Goal: Task Accomplishment & Management: Manage account settings

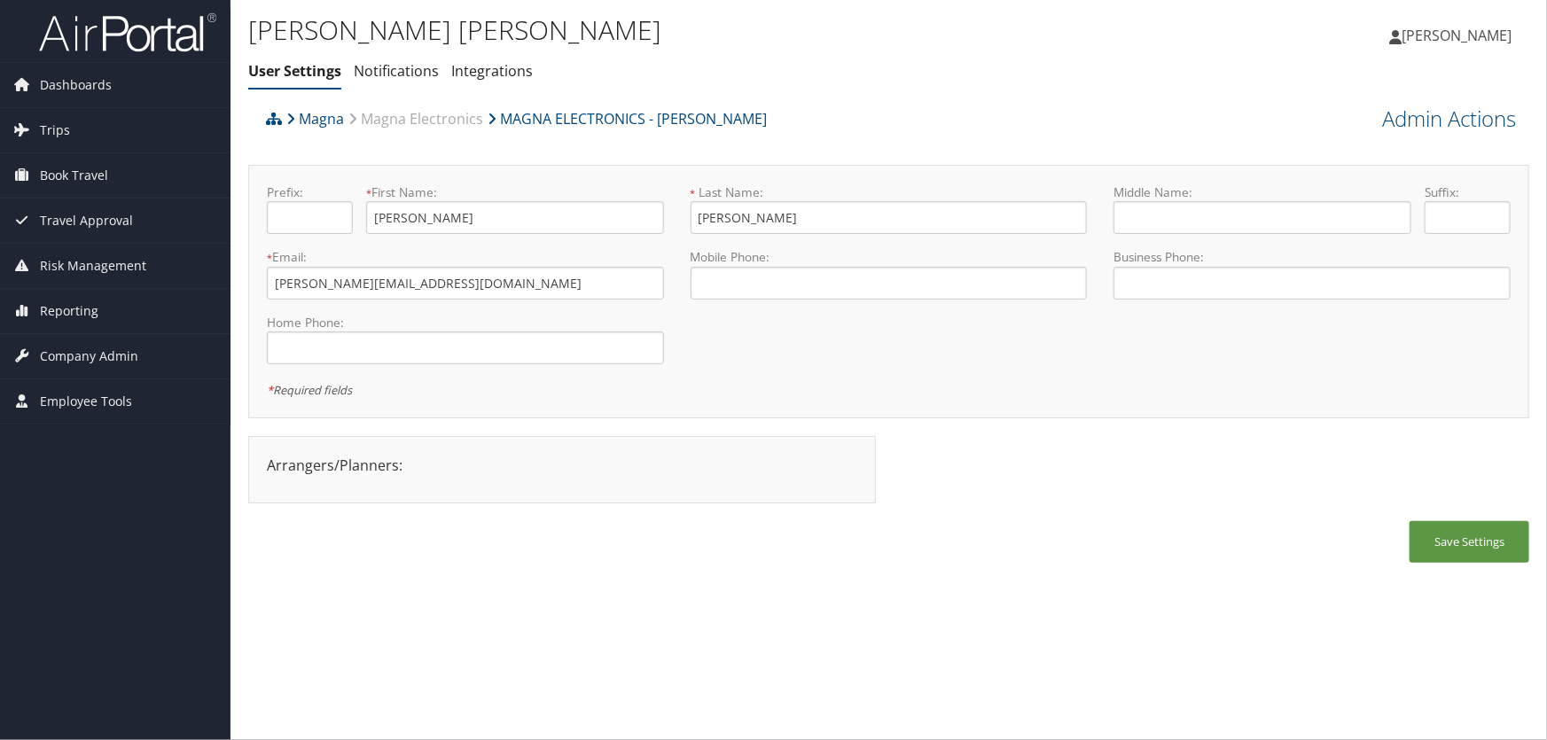
click at [698, 67] on ul "User Settings Notifications Integrations" at bounding box center [675, 72] width 854 height 32
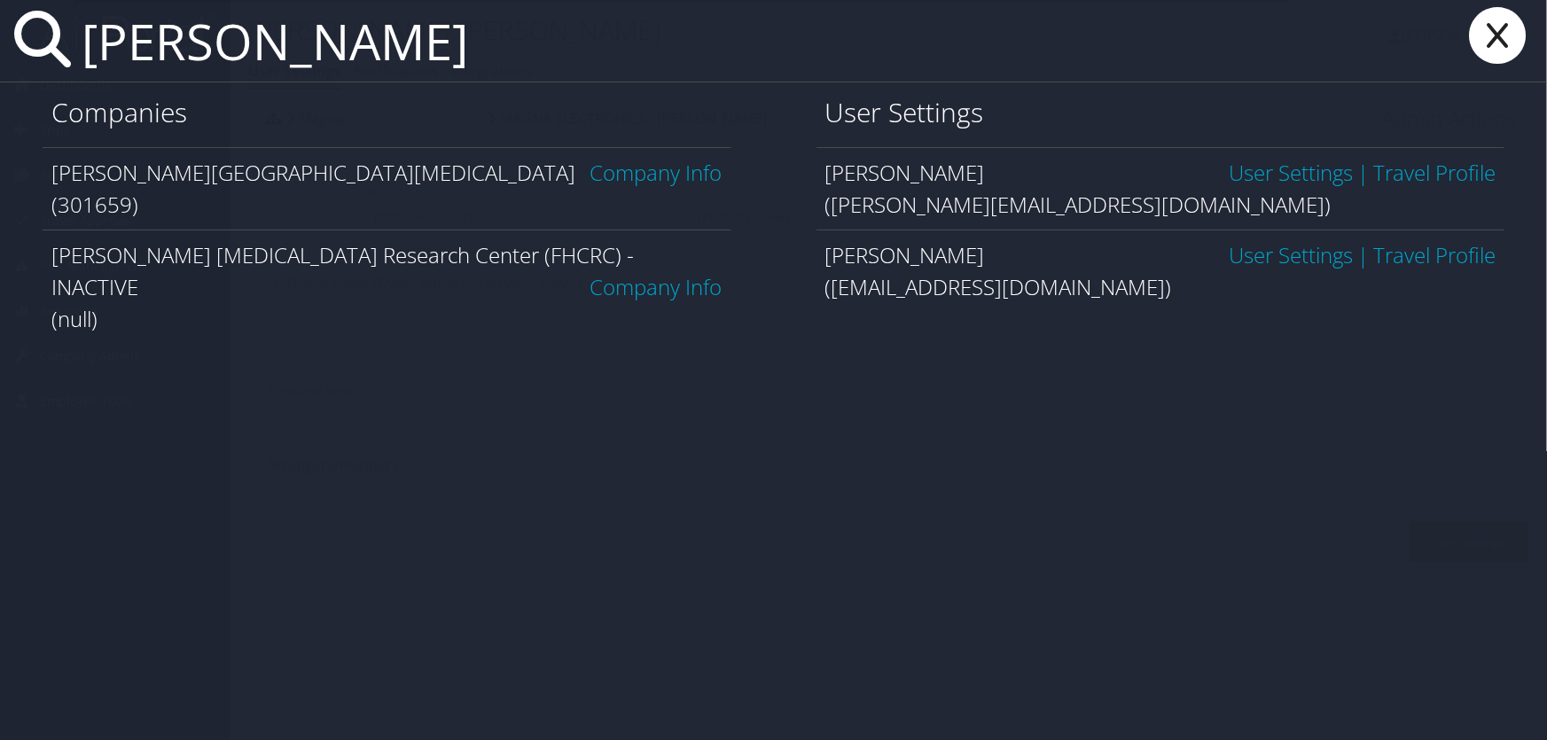
type input "fred hutch"
drag, startPoint x: 657, startPoint y: 151, endPoint x: 636, endPoint y: 187, distance: 41.7
click at [655, 154] on div "Fred Hutchinson Cancer Center Company Info (301659)" at bounding box center [387, 188] width 689 height 82
click at [642, 175] on link "Company Info" at bounding box center [656, 172] width 132 height 29
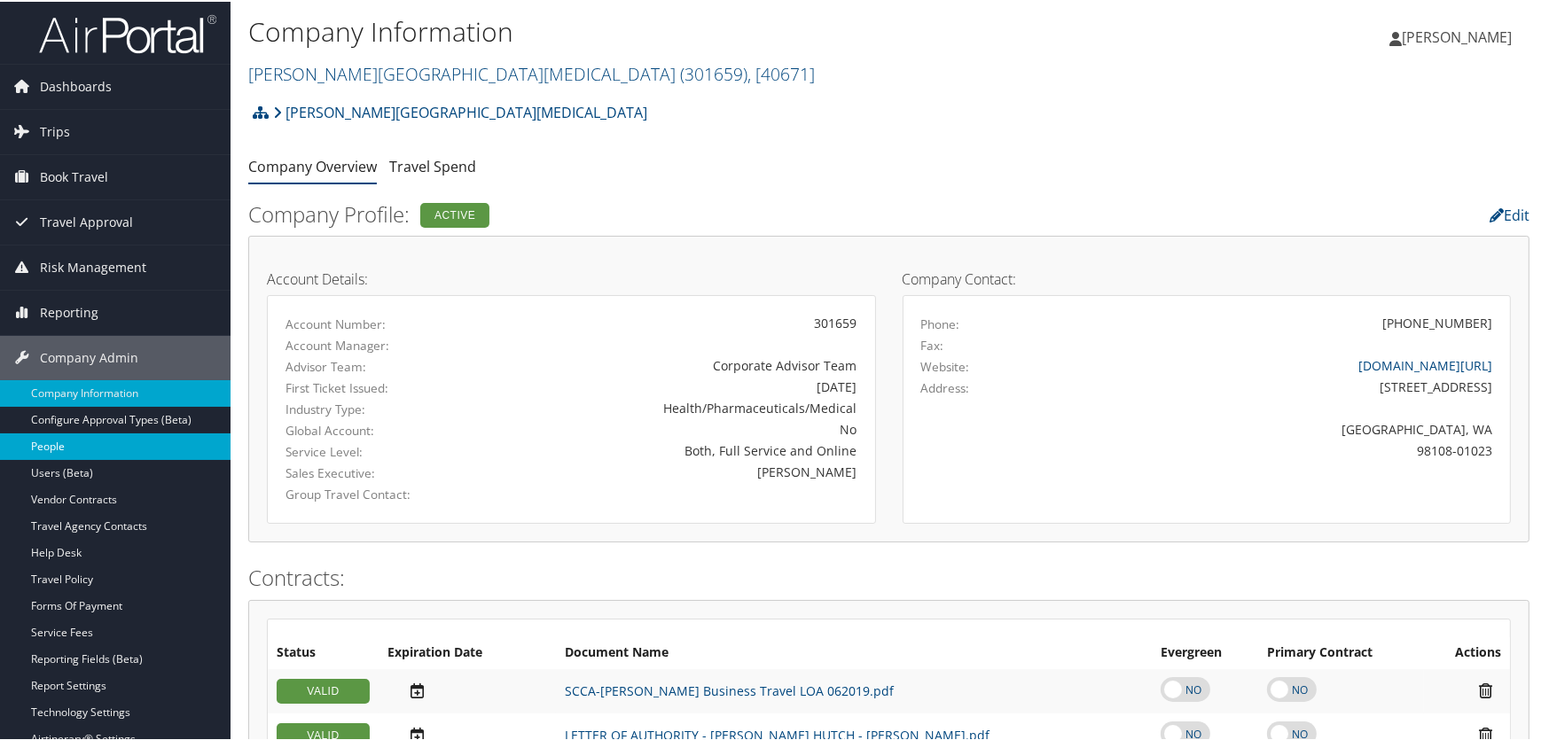
click at [59, 442] on link "People" at bounding box center [115, 445] width 230 height 27
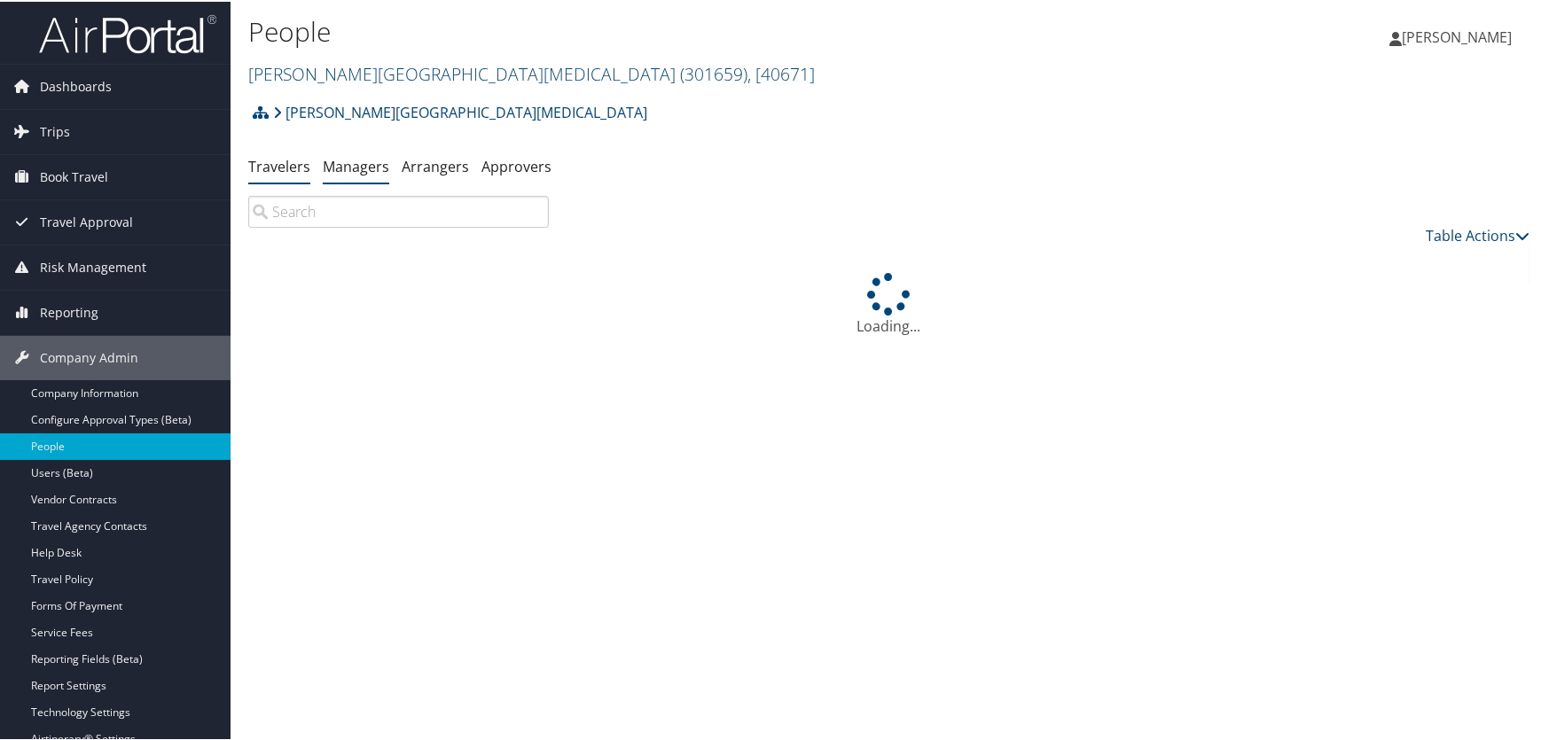
click at [361, 164] on link "Managers" at bounding box center [356, 165] width 66 height 20
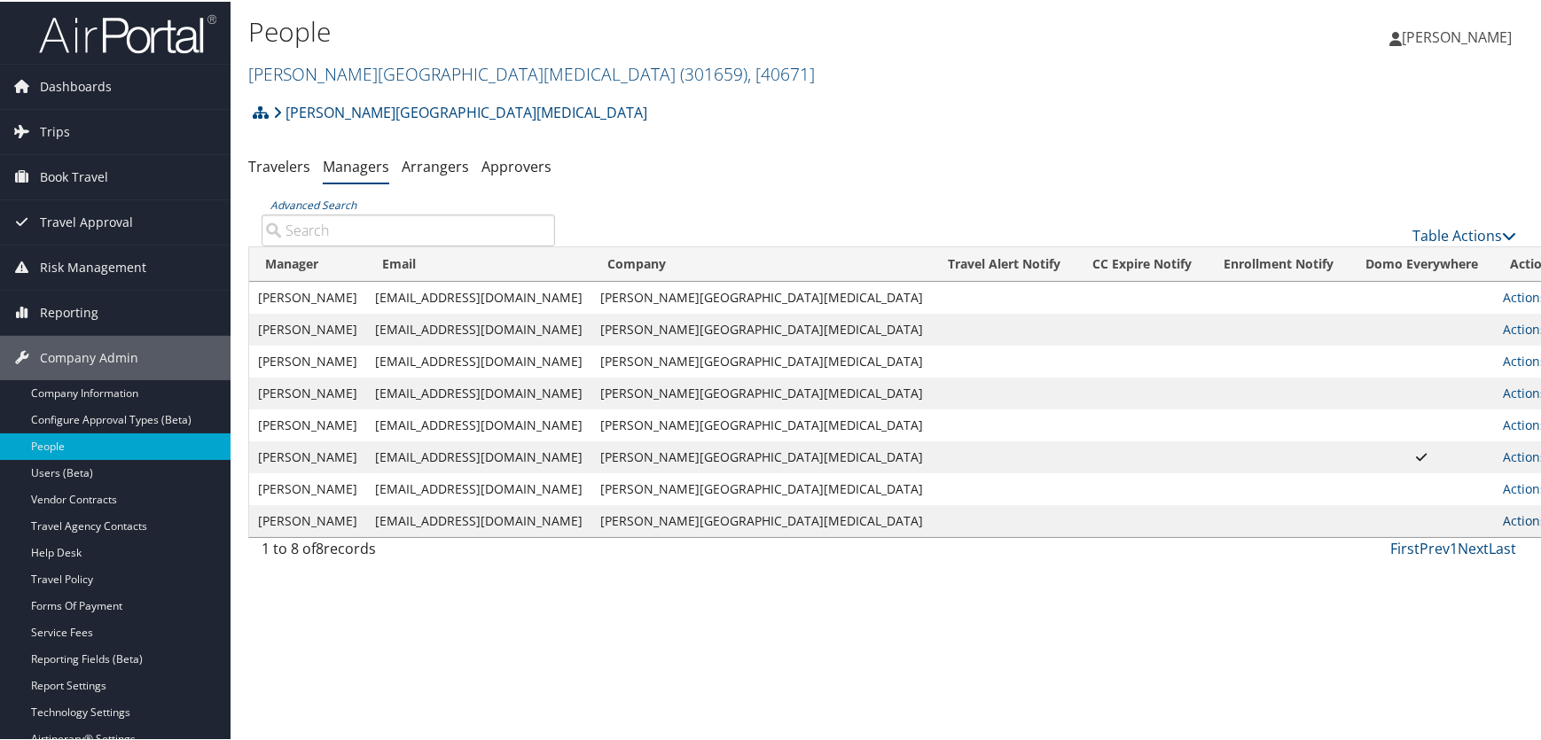
click at [1502, 521] on link "Actions" at bounding box center [1530, 519] width 56 height 17
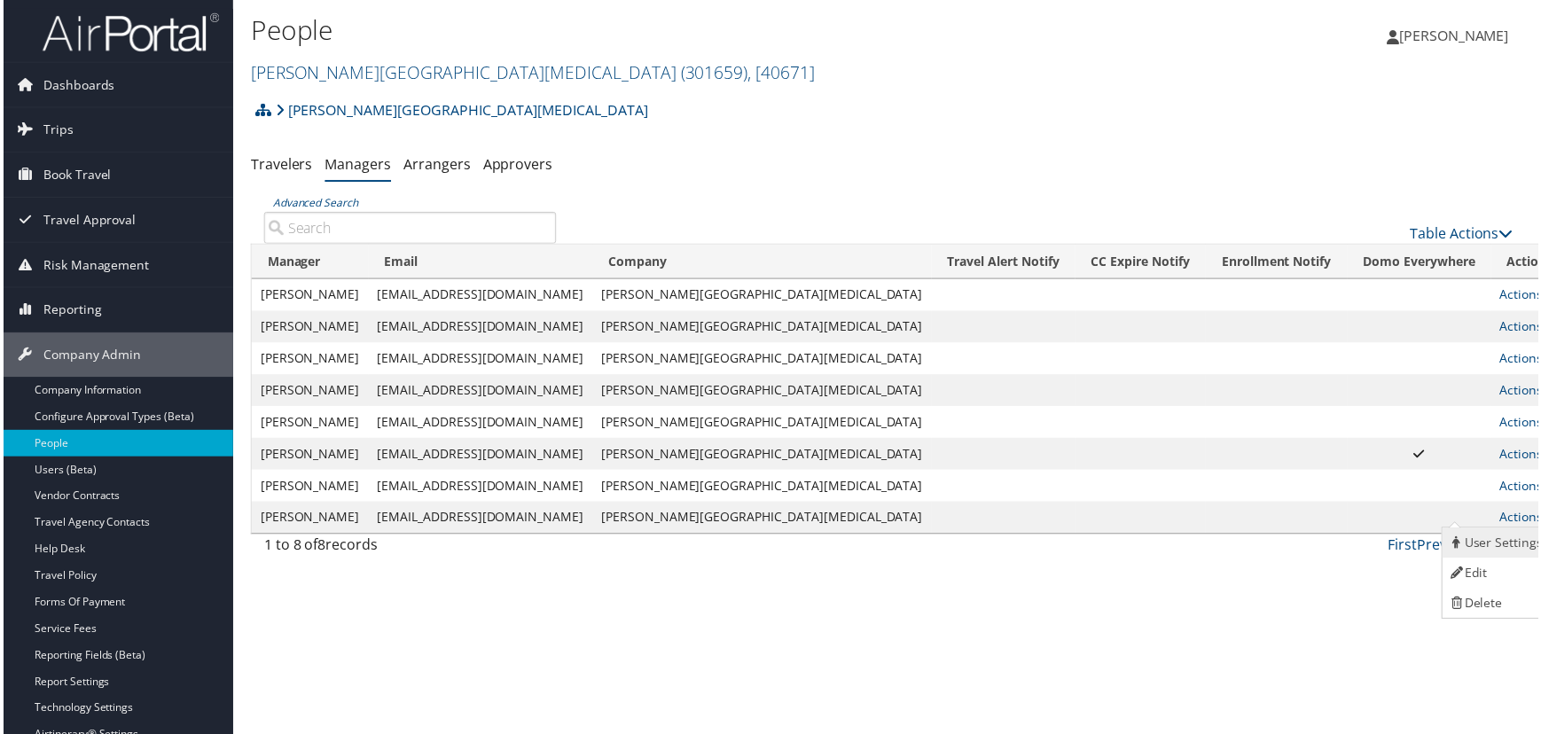
click at [1458, 541] on icon at bounding box center [1460, 545] width 16 height 12
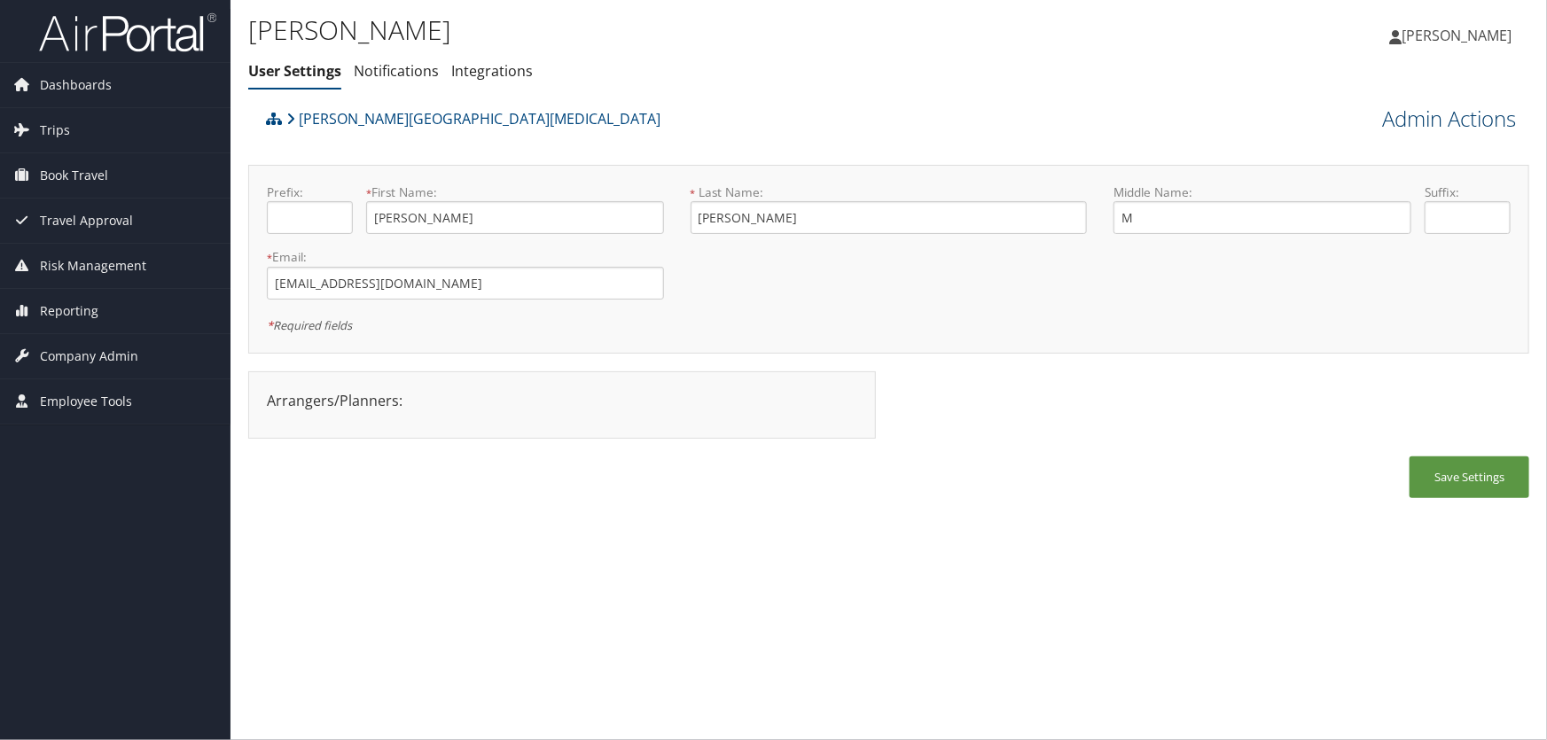
click at [1422, 118] on link "Admin Actions" at bounding box center [1449, 119] width 134 height 30
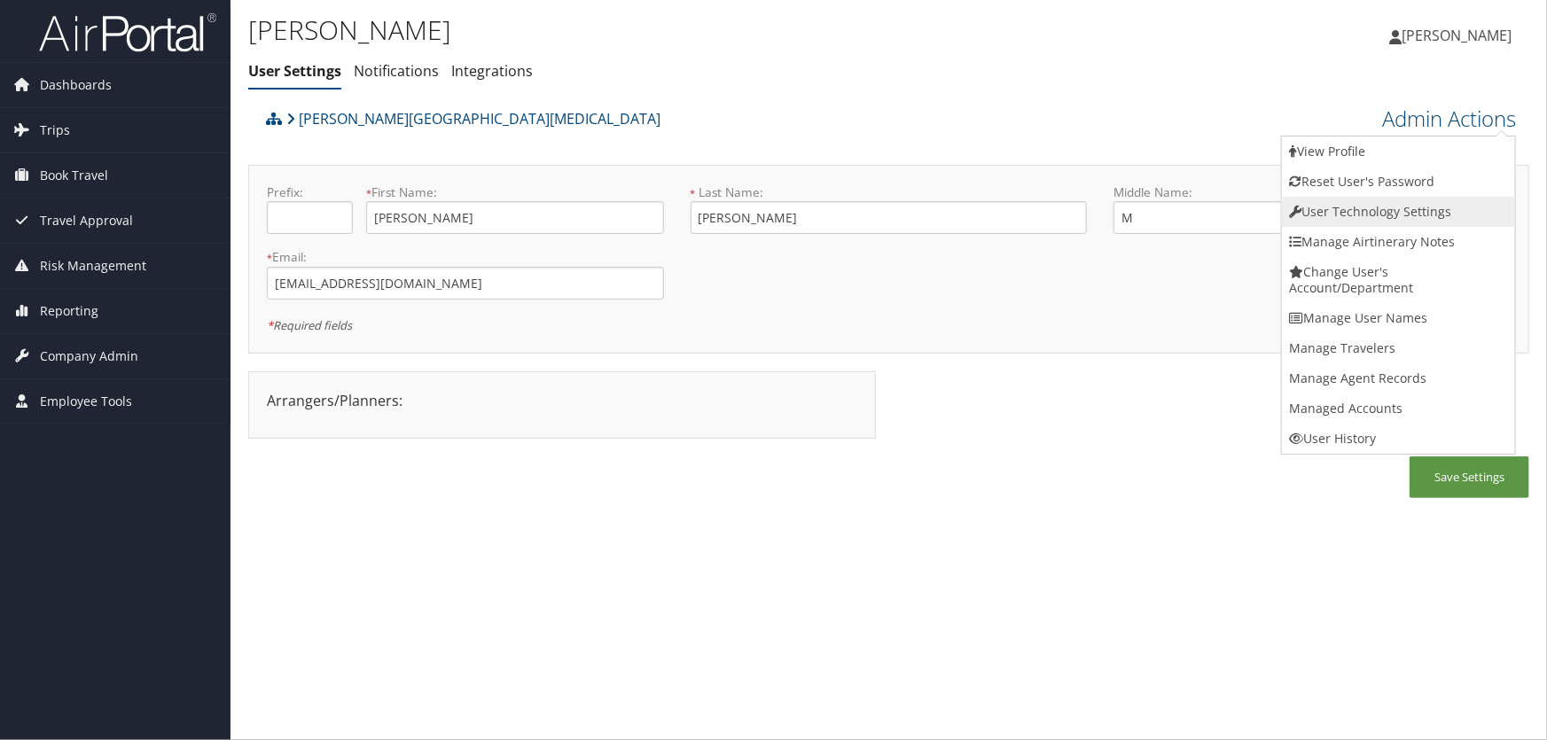
click at [1358, 211] on link "User Technology Settings" at bounding box center [1398, 212] width 233 height 30
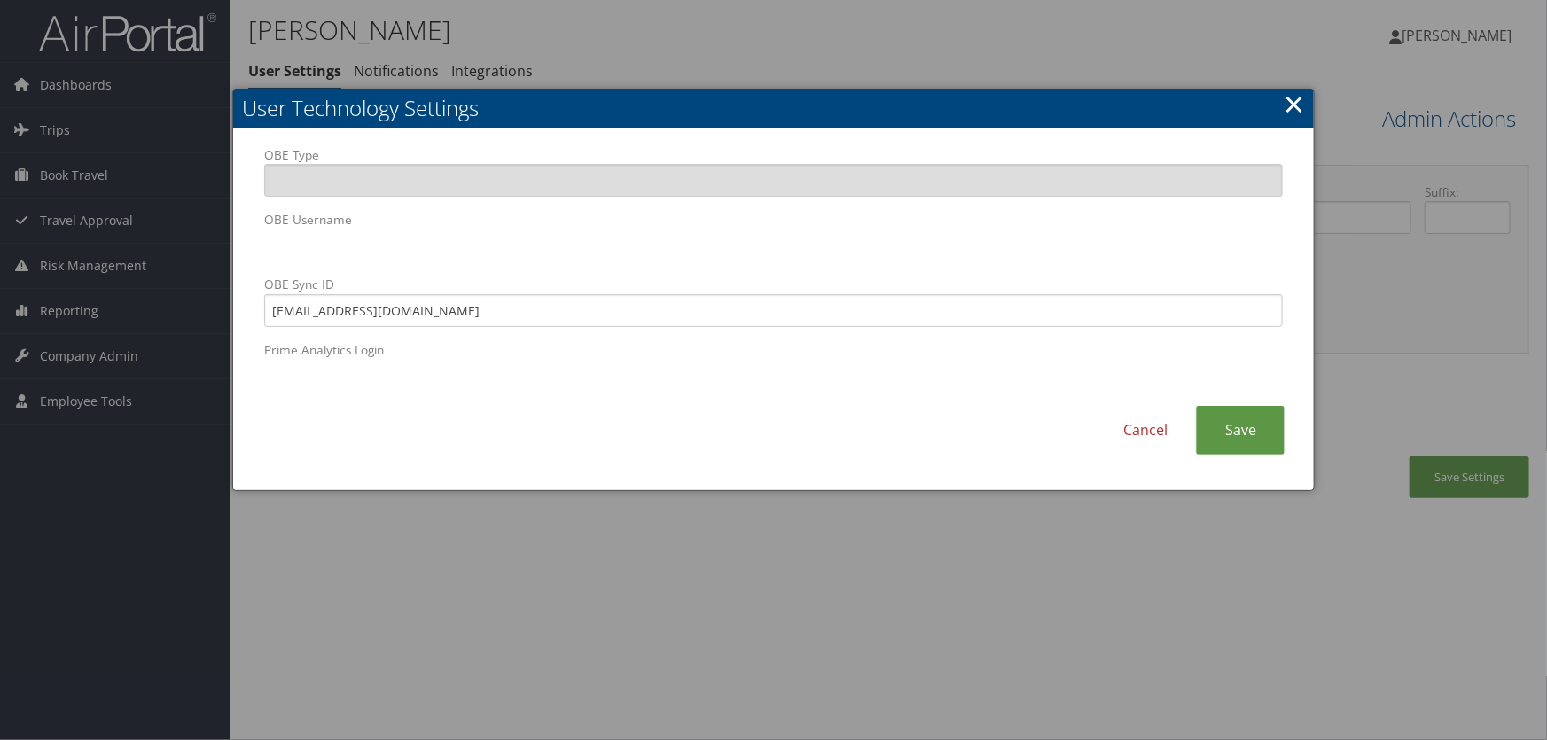
click at [1292, 100] on link "×" at bounding box center [1294, 103] width 20 height 35
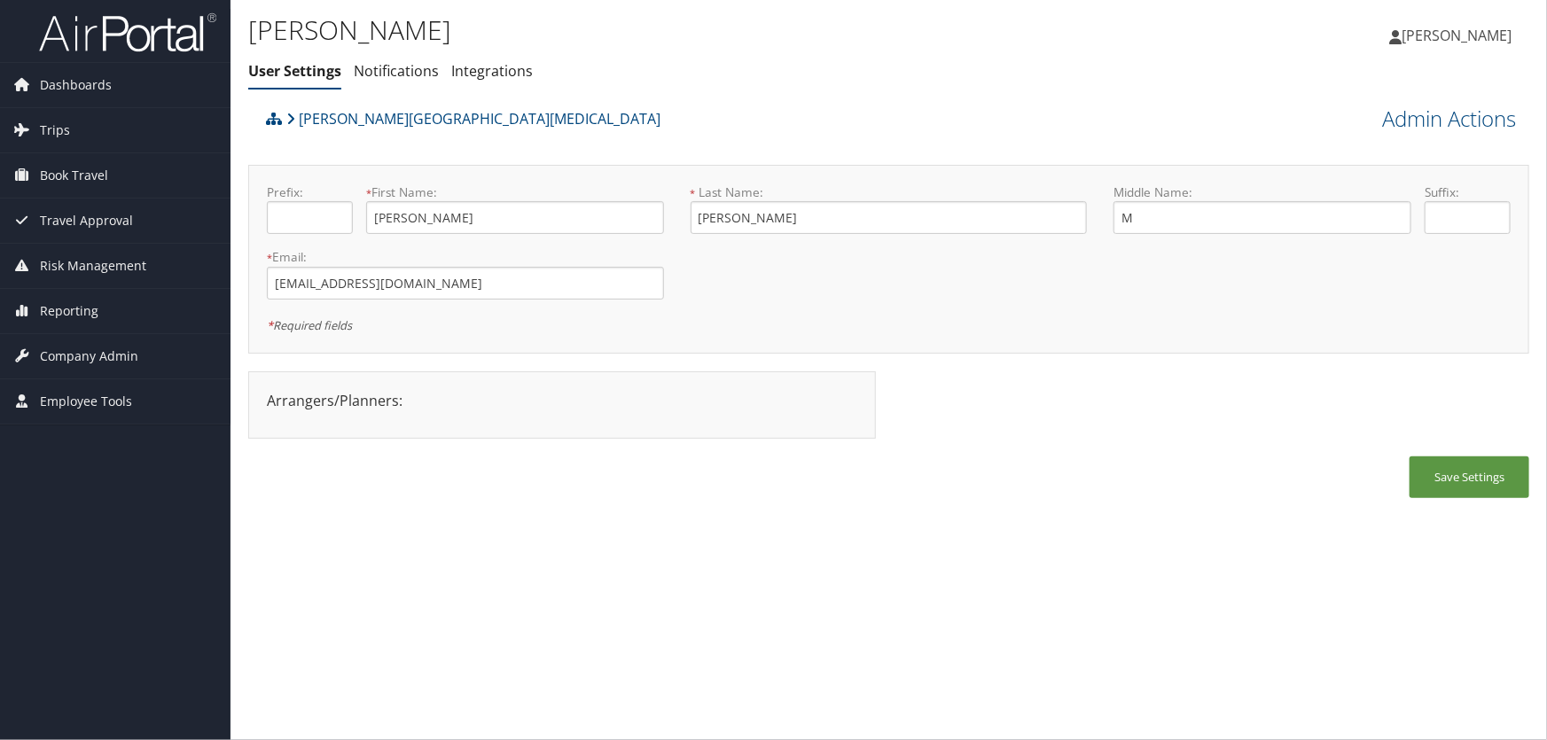
click at [504, 597] on div "[PERSON_NAME] User Settings Notifications Integrations User Settings Notificati…" at bounding box center [888, 370] width 1316 height 740
